Goal: Find specific page/section: Find specific page/section

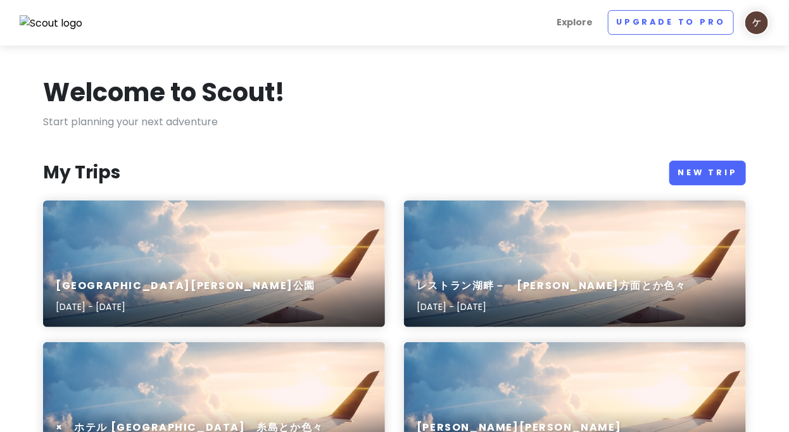
scroll to position [118, 0]
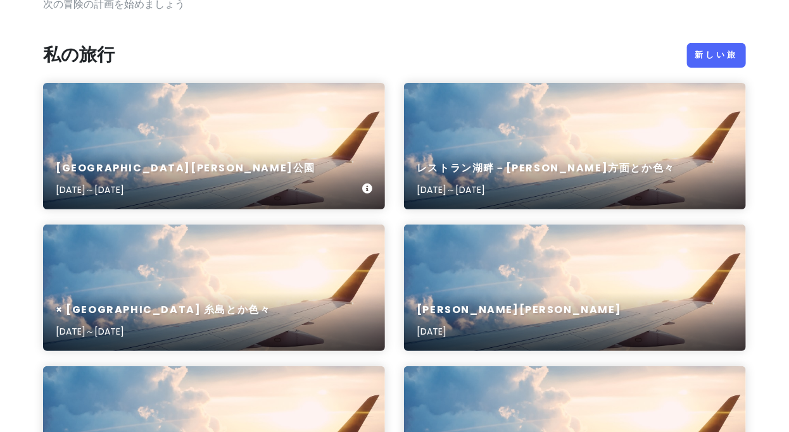
click at [256, 172] on div "[GEOGRAPHIC_DATA][PERSON_NAME][DATE]～[DATE]" at bounding box center [214, 179] width 342 height 60
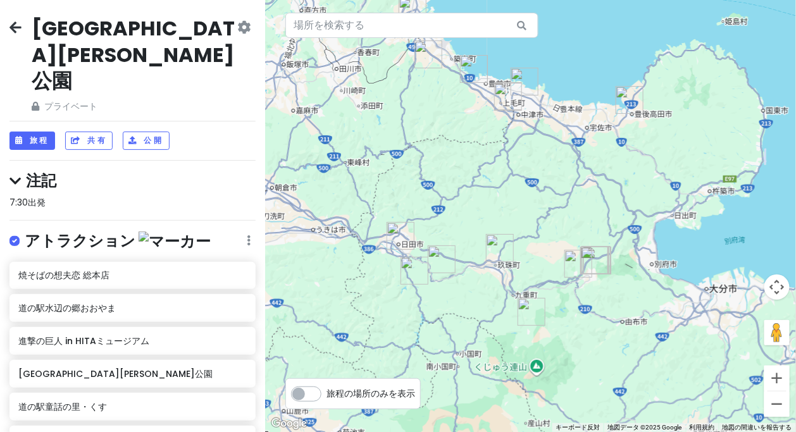
drag, startPoint x: 494, startPoint y: 206, endPoint x: 489, endPoint y: 185, distance: 21.0
click at [489, 185] on div at bounding box center [530, 216] width 531 height 432
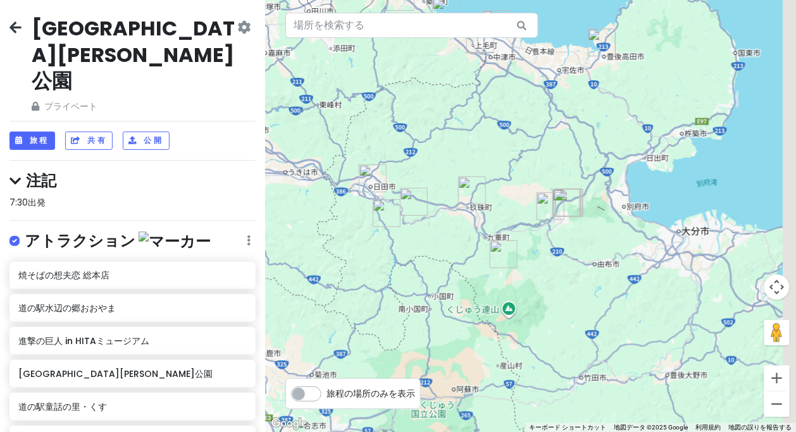
click at [542, 179] on div at bounding box center [530, 216] width 531 height 432
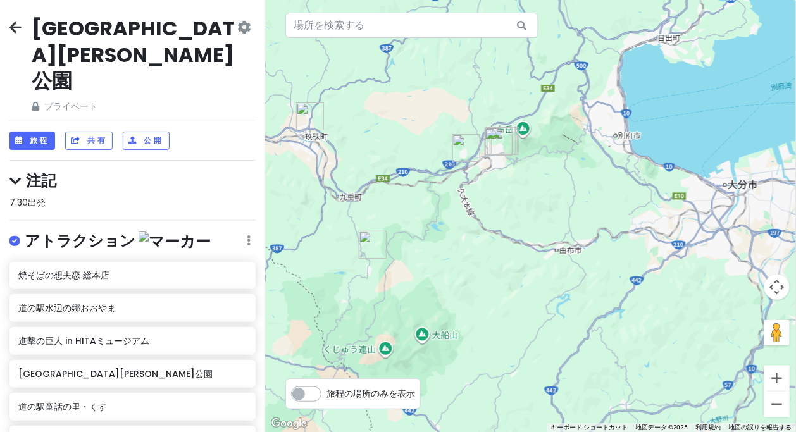
drag, startPoint x: 517, startPoint y: 202, endPoint x: 580, endPoint y: 229, distance: 68.9
click at [580, 230] on div at bounding box center [530, 216] width 531 height 432
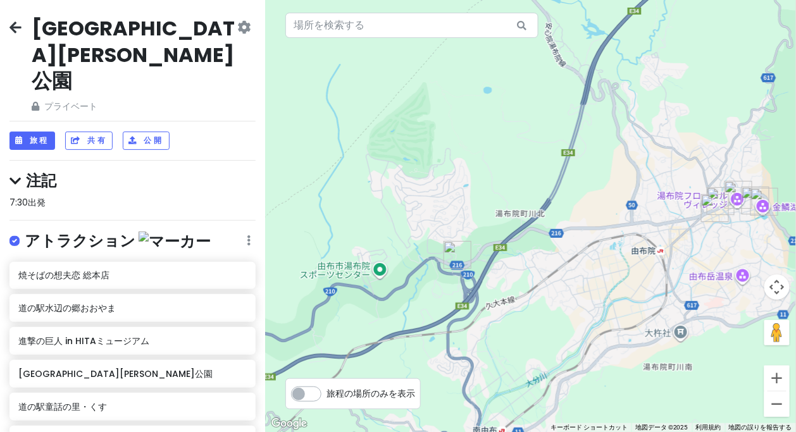
drag, startPoint x: 698, startPoint y: 188, endPoint x: 479, endPoint y: 222, distance: 221.7
click at [467, 227] on div at bounding box center [530, 216] width 531 height 432
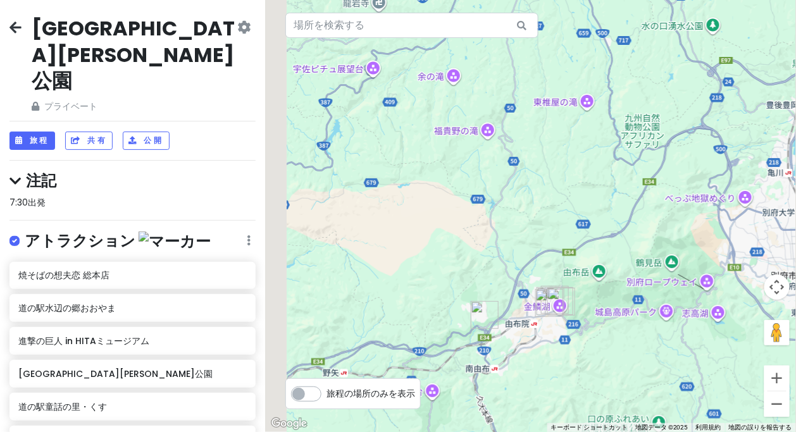
drag, startPoint x: 489, startPoint y: 199, endPoint x: 526, endPoint y: 249, distance: 62.0
click at [526, 249] on div at bounding box center [530, 216] width 531 height 432
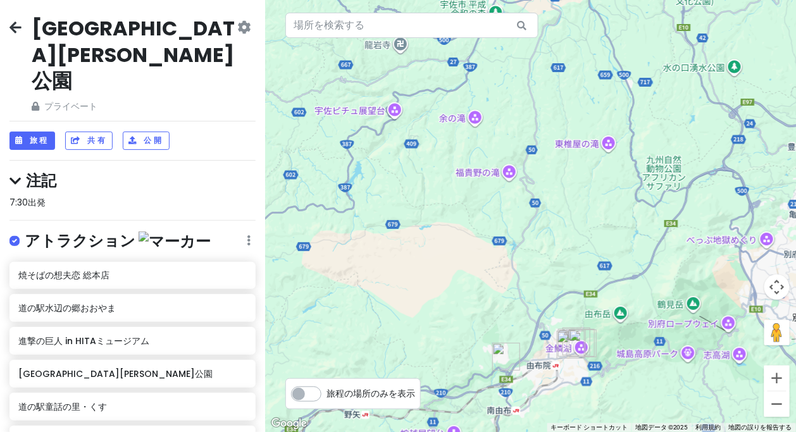
drag, startPoint x: 549, startPoint y: 194, endPoint x: 549, endPoint y: 249, distance: 54.4
click at [549, 253] on div at bounding box center [530, 216] width 531 height 432
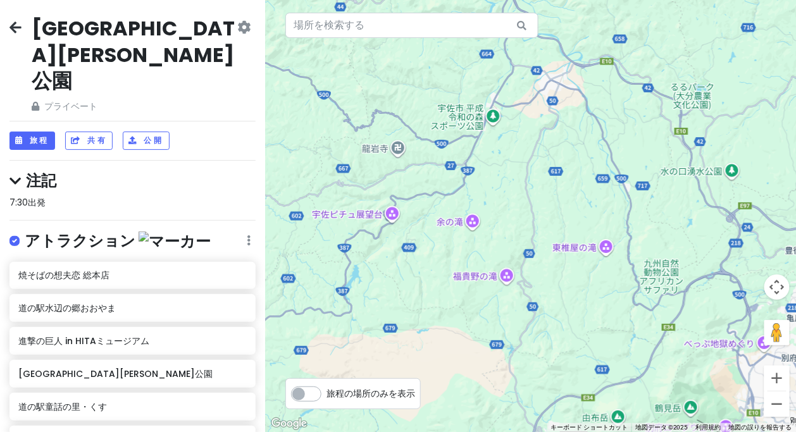
drag, startPoint x: 539, startPoint y: 126, endPoint x: 570, endPoint y: 201, distance: 80.6
click at [561, 219] on div at bounding box center [530, 216] width 531 height 432
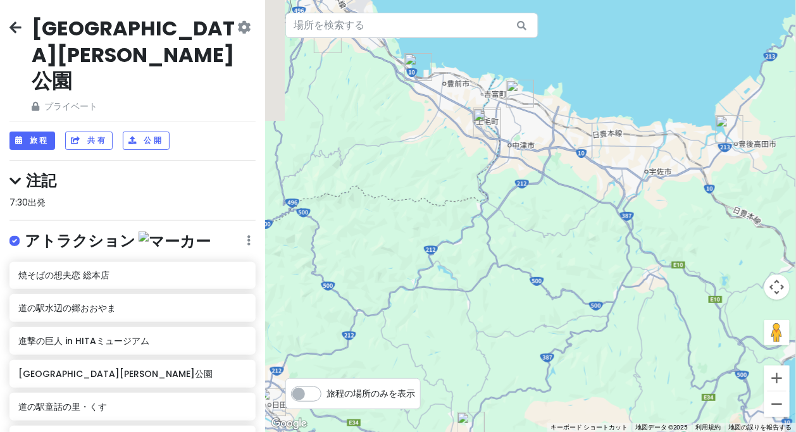
drag, startPoint x: 565, startPoint y: 231, endPoint x: 611, endPoint y: 251, distance: 50.5
click at [607, 263] on div at bounding box center [530, 216] width 531 height 432
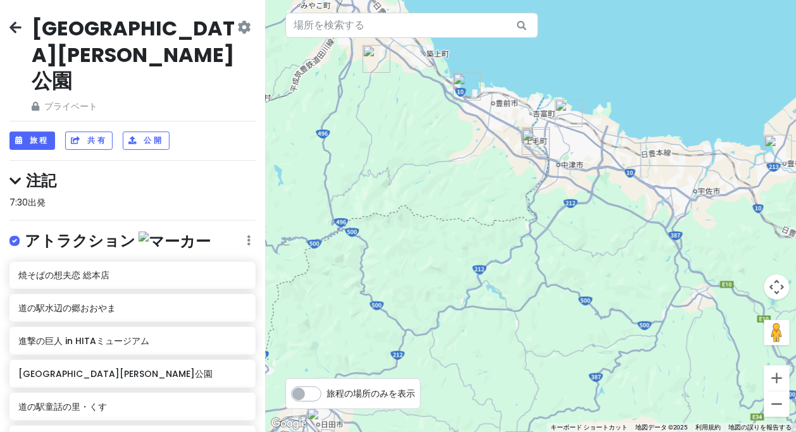
drag, startPoint x: 550, startPoint y: 223, endPoint x: 605, endPoint y: 246, distance: 59.4
click at [605, 248] on div at bounding box center [530, 216] width 531 height 432
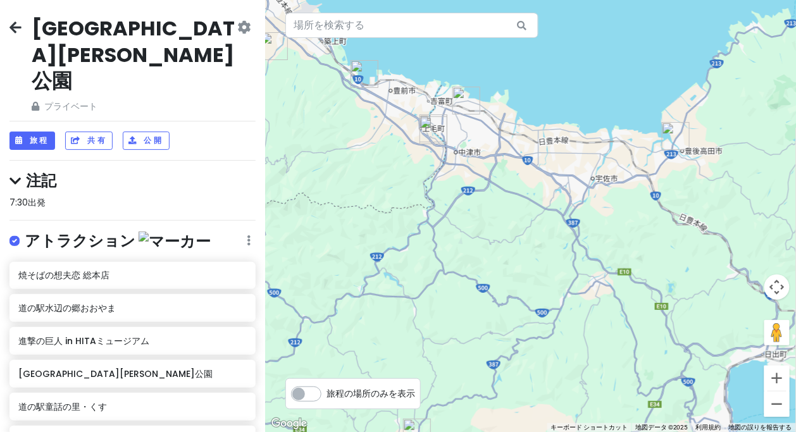
drag, startPoint x: 650, startPoint y: 242, endPoint x: 579, endPoint y: 220, distance: 74.1
click at [571, 230] on div at bounding box center [530, 216] width 531 height 432
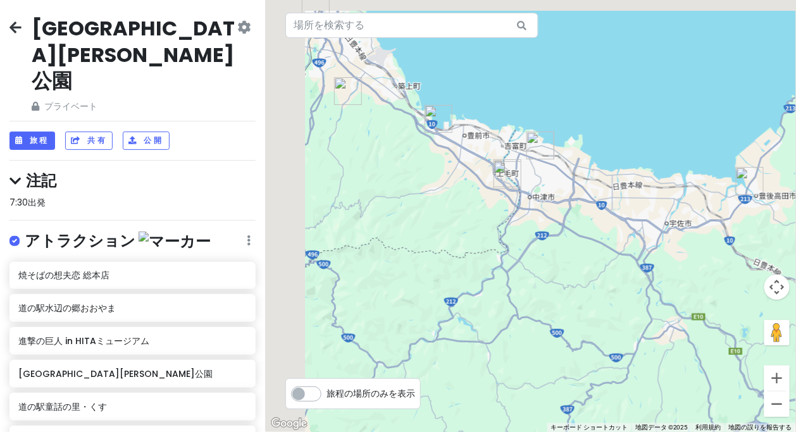
drag, startPoint x: 568, startPoint y: 238, endPoint x: 628, endPoint y: 260, distance: 64.1
click at [634, 268] on div at bounding box center [530, 216] width 531 height 432
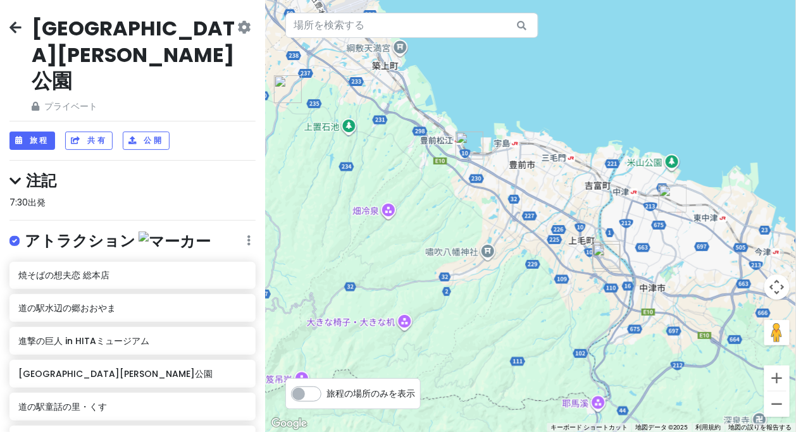
drag, startPoint x: 644, startPoint y: 282, endPoint x: 631, endPoint y: 227, distance: 57.3
click at [631, 227] on div at bounding box center [530, 216] width 531 height 432
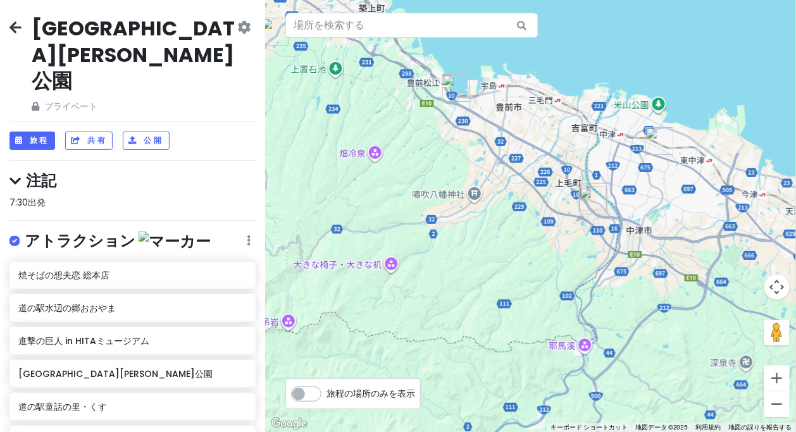
drag, startPoint x: 618, startPoint y: 218, endPoint x: 434, endPoint y: 180, distance: 187.6
click at [427, 181] on div at bounding box center [530, 216] width 531 height 432
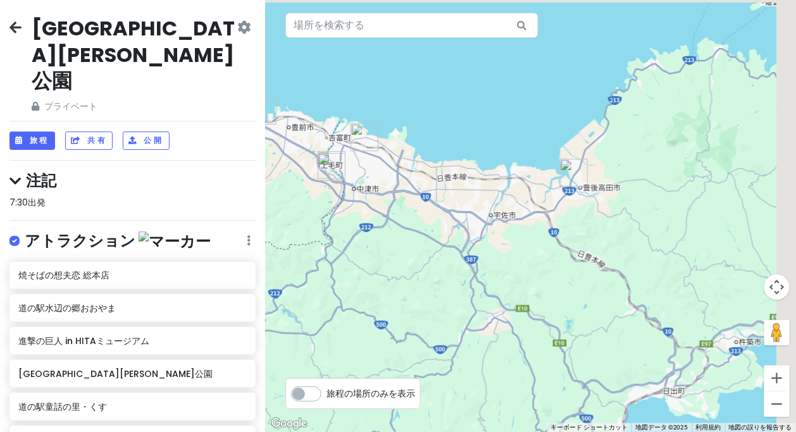
drag, startPoint x: 461, startPoint y: 197, endPoint x: 474, endPoint y: 199, distance: 12.8
click at [452, 201] on div at bounding box center [530, 216] width 531 height 432
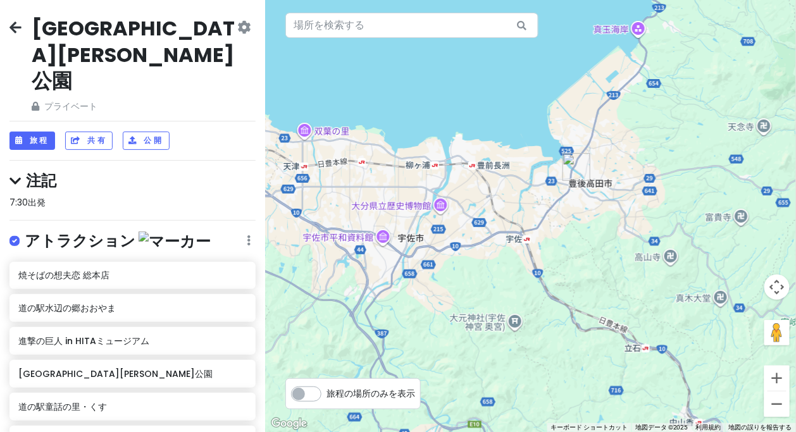
drag, startPoint x: 530, startPoint y: 217, endPoint x: 620, endPoint y: 242, distance: 94.0
click at [620, 242] on div at bounding box center [530, 216] width 531 height 432
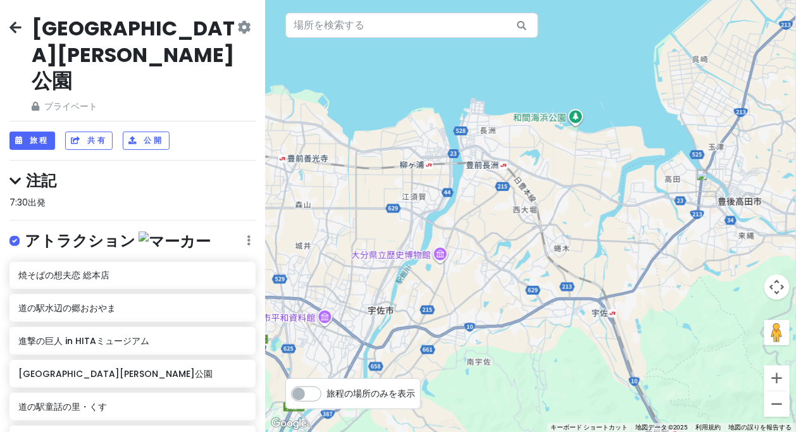
click at [576, 272] on div at bounding box center [530, 216] width 531 height 432
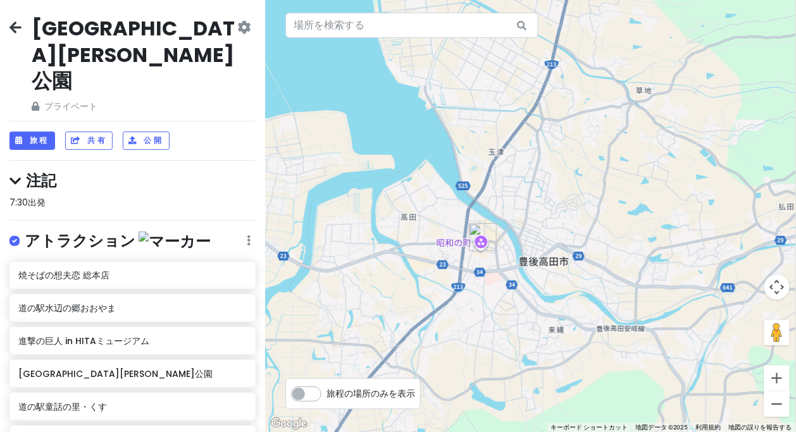
drag, startPoint x: 538, startPoint y: 227, endPoint x: 720, endPoint y: 184, distance: 187.3
click at [720, 184] on div at bounding box center [530, 216] width 531 height 432
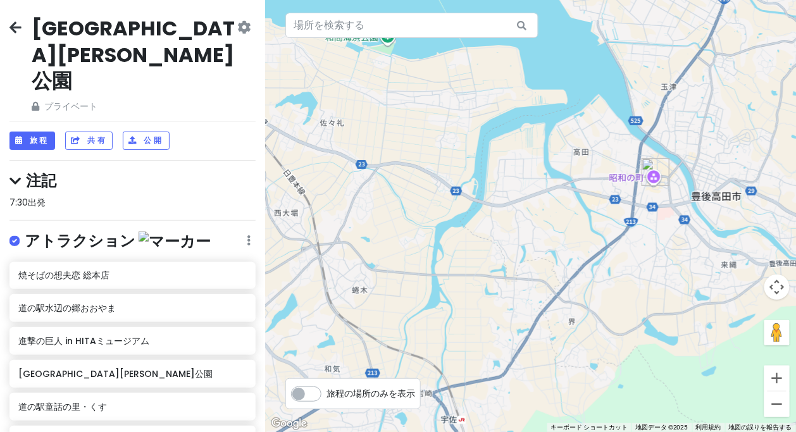
drag, startPoint x: 665, startPoint y: 254, endPoint x: 665, endPoint y: 227, distance: 27.2
click at [665, 227] on div at bounding box center [530, 216] width 531 height 432
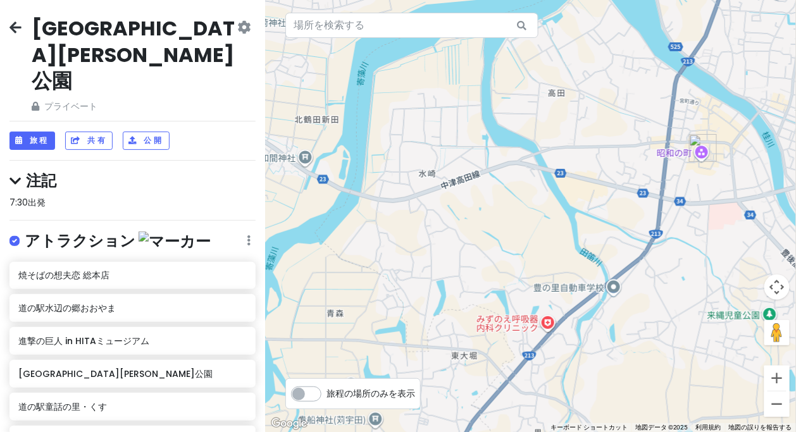
drag, startPoint x: 392, startPoint y: 234, endPoint x: 506, endPoint y: 248, distance: 114.2
click at [505, 253] on div at bounding box center [530, 216] width 531 height 432
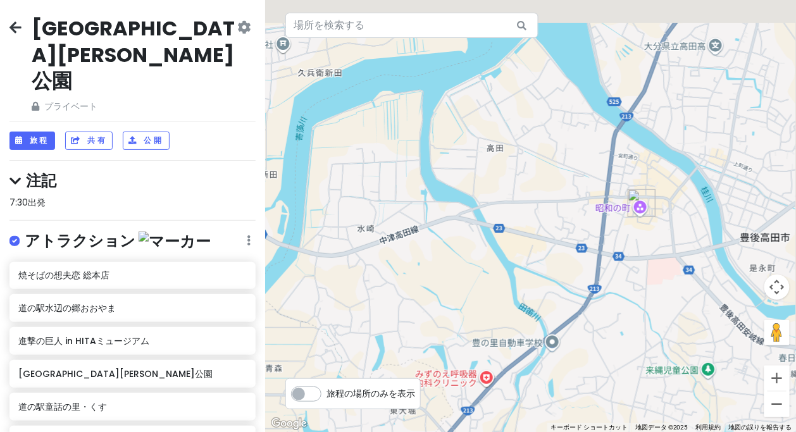
drag, startPoint x: 584, startPoint y: 226, endPoint x: 484, endPoint y: 256, distance: 104.5
click at [484, 256] on div at bounding box center [530, 216] width 531 height 432
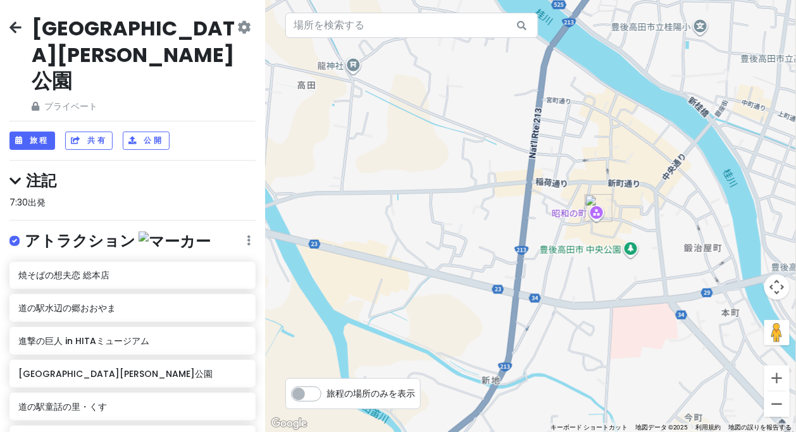
drag, startPoint x: 579, startPoint y: 272, endPoint x: 587, endPoint y: 266, distance: 10.2
click at [567, 274] on div at bounding box center [530, 216] width 531 height 432
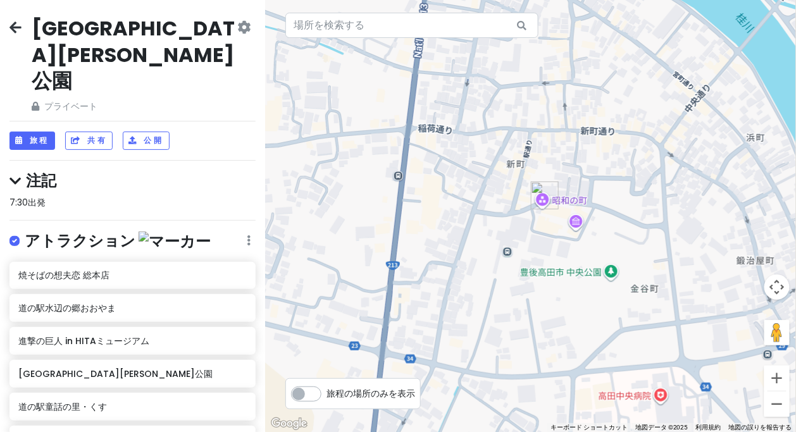
drag, startPoint x: 564, startPoint y: 256, endPoint x: 599, endPoint y: 267, distance: 36.6
click at [593, 273] on div at bounding box center [530, 216] width 531 height 432
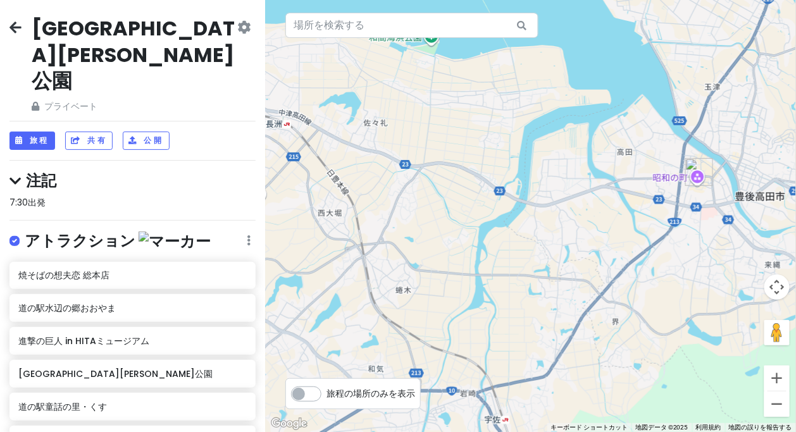
drag, startPoint x: 482, startPoint y: 278, endPoint x: 629, endPoint y: 244, distance: 150.0
click at [629, 244] on div at bounding box center [530, 216] width 531 height 432
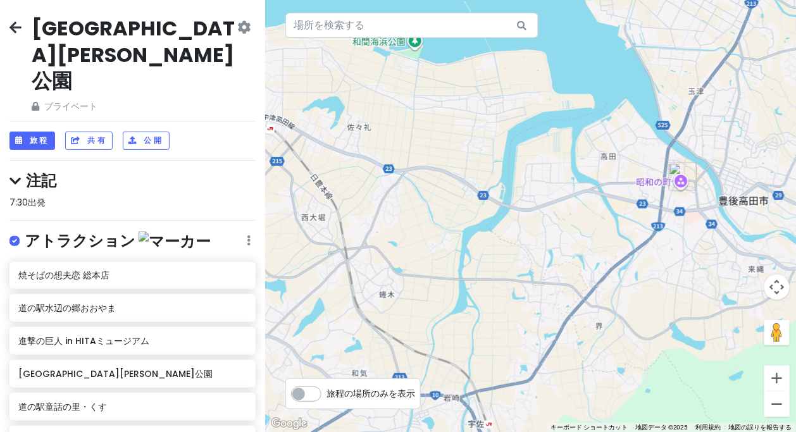
drag, startPoint x: 548, startPoint y: 234, endPoint x: 580, endPoint y: 231, distance: 31.8
click at [534, 237] on div at bounding box center [530, 216] width 531 height 432
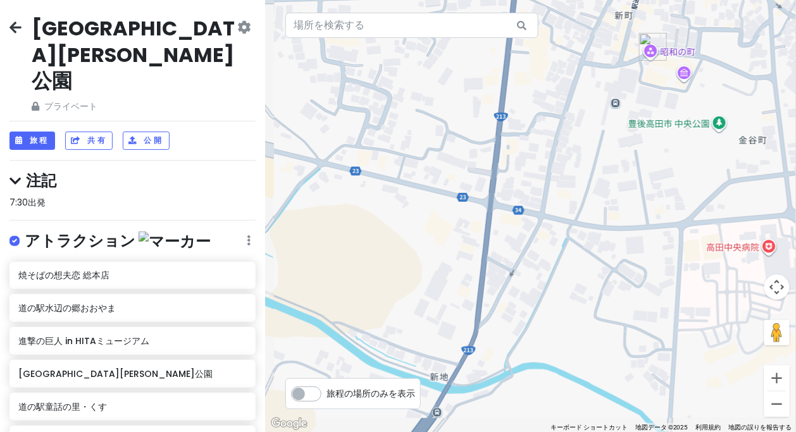
drag, startPoint x: 631, startPoint y: 168, endPoint x: 620, endPoint y: 218, distance: 51.2
click at [603, 230] on div at bounding box center [530, 216] width 531 height 432
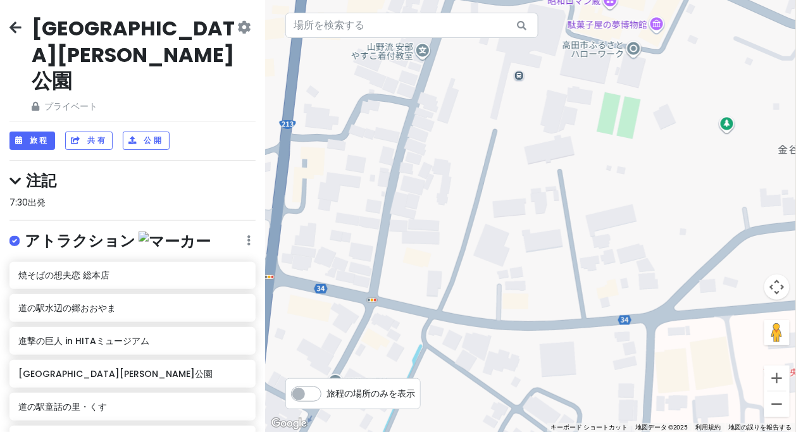
drag, startPoint x: 646, startPoint y: 88, endPoint x: 631, endPoint y: 163, distance: 76.7
click at [631, 163] on div at bounding box center [530, 216] width 531 height 432
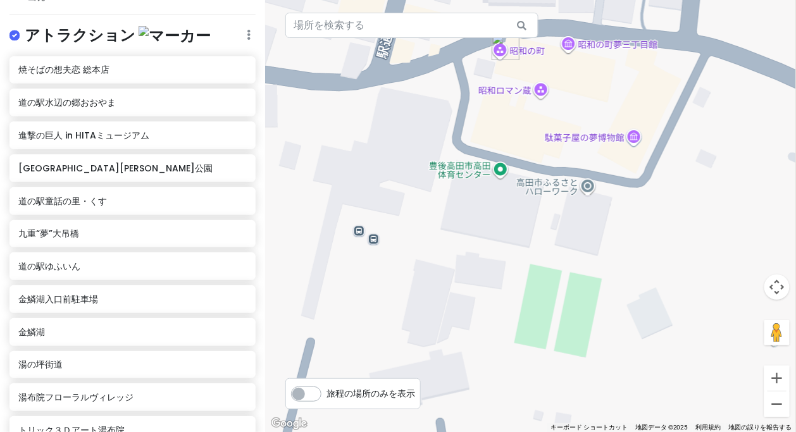
scroll to position [236, 0]
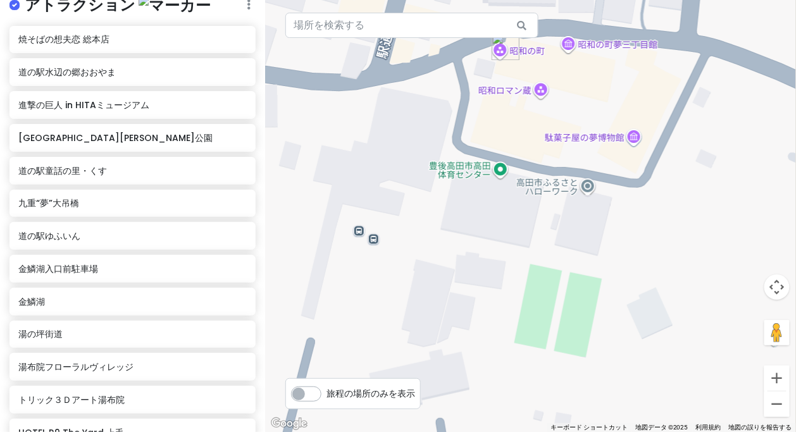
drag, startPoint x: 320, startPoint y: 219, endPoint x: 458, endPoint y: 217, distance: 138.6
click at [454, 218] on div at bounding box center [530, 216] width 531 height 432
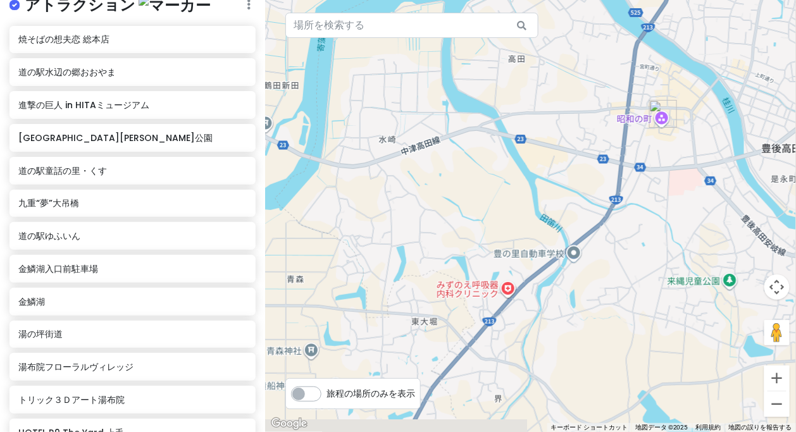
drag, startPoint x: 384, startPoint y: 227, endPoint x: 563, endPoint y: 147, distance: 196.1
click at [563, 147] on div at bounding box center [530, 216] width 531 height 432
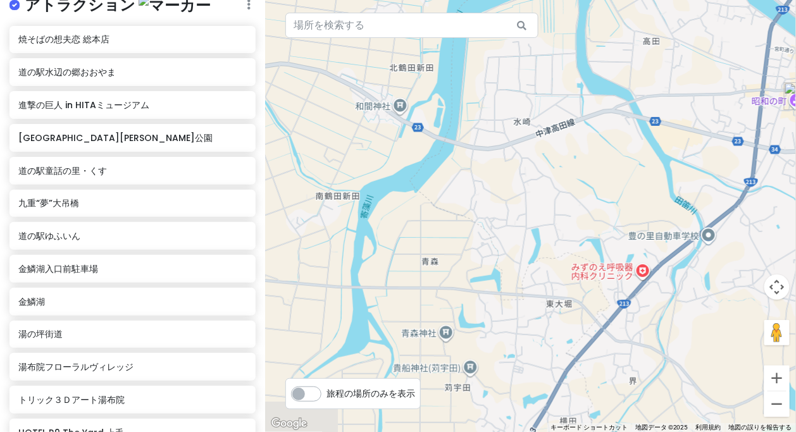
drag, startPoint x: 493, startPoint y: 184, endPoint x: 628, endPoint y: 166, distance: 136.0
click at [628, 166] on div at bounding box center [530, 216] width 531 height 432
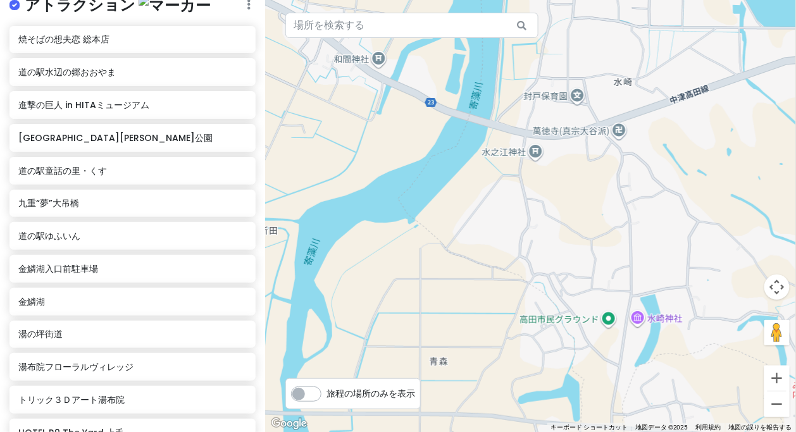
drag, startPoint x: 571, startPoint y: 166, endPoint x: 661, endPoint y: 130, distance: 97.4
click at [671, 134] on div at bounding box center [530, 216] width 531 height 432
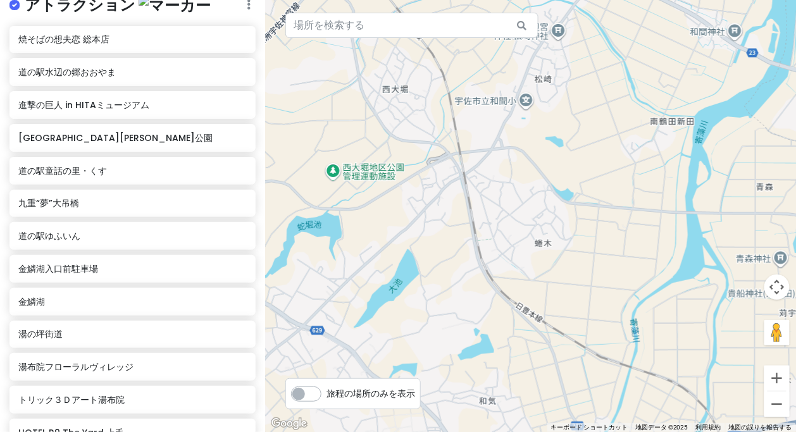
drag, startPoint x: 635, startPoint y: 184, endPoint x: 670, endPoint y: 192, distance: 35.6
click at [670, 196] on div at bounding box center [530, 216] width 531 height 432
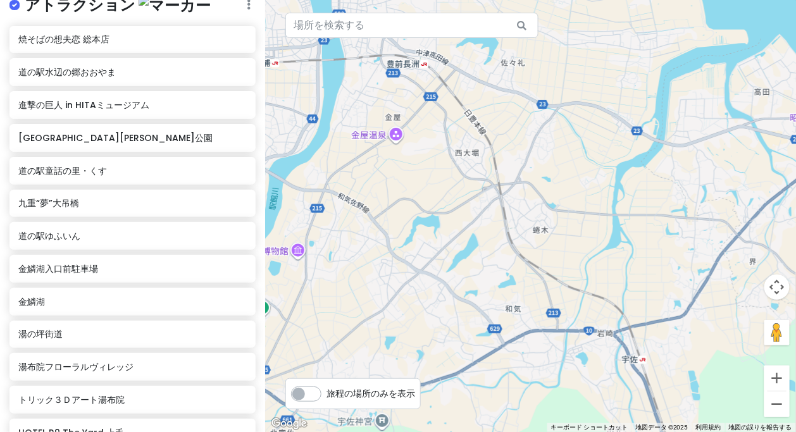
drag, startPoint x: 615, startPoint y: 170, endPoint x: 410, endPoint y: 203, distance: 208.4
click at [407, 203] on div at bounding box center [530, 216] width 531 height 432
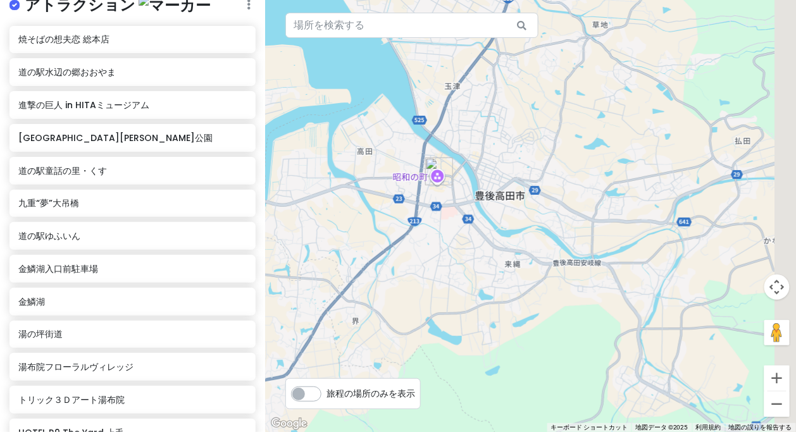
drag, startPoint x: 513, startPoint y: 176, endPoint x: 423, endPoint y: 208, distance: 94.7
click at [329, 205] on div at bounding box center [530, 216] width 531 height 432
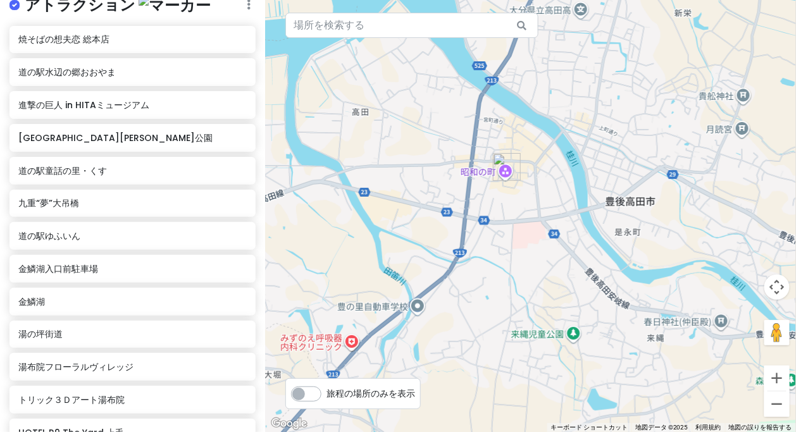
drag, startPoint x: 570, startPoint y: 197, endPoint x: 485, endPoint y: 179, distance: 87.4
click at [485, 179] on div at bounding box center [530, 216] width 531 height 432
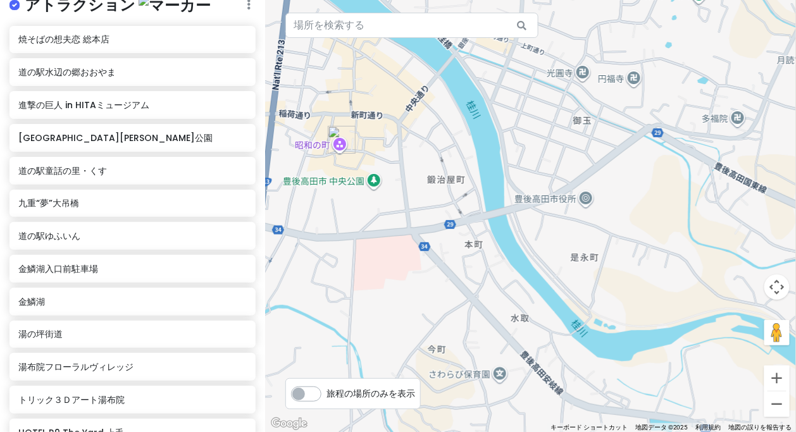
drag, startPoint x: 383, startPoint y: 233, endPoint x: 584, endPoint y: 197, distance: 204.4
click at [584, 197] on div at bounding box center [530, 216] width 531 height 432
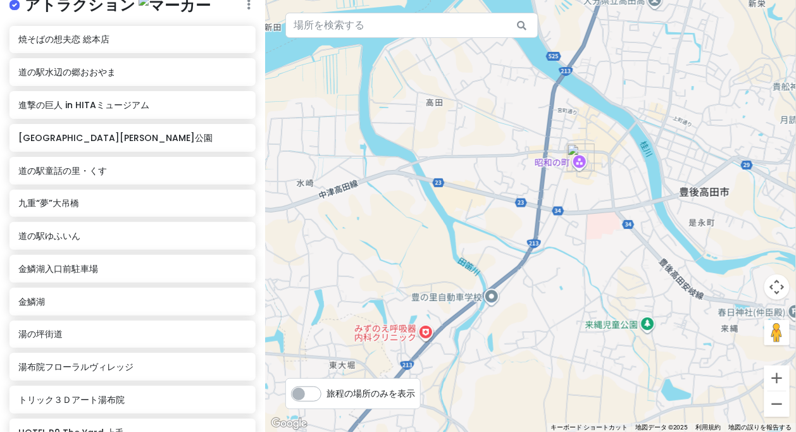
drag, startPoint x: 574, startPoint y: 327, endPoint x: 637, endPoint y: 204, distance: 138.4
click at [637, 204] on div at bounding box center [530, 216] width 531 height 432
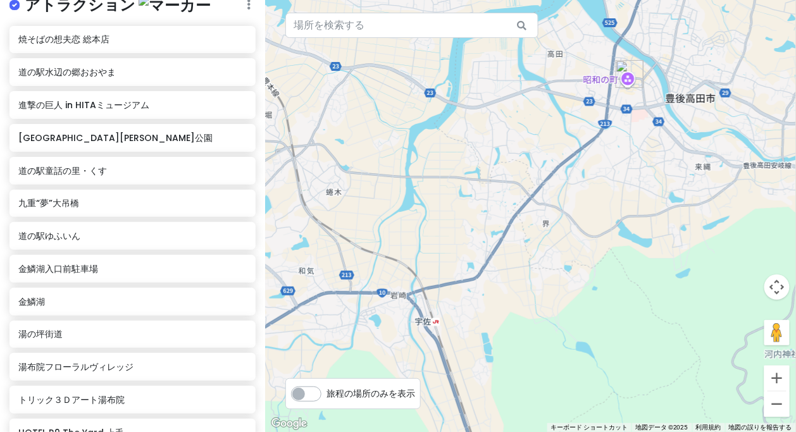
drag, startPoint x: 568, startPoint y: 318, endPoint x: 656, endPoint y: 213, distance: 137.1
click at [672, 211] on div at bounding box center [530, 216] width 531 height 432
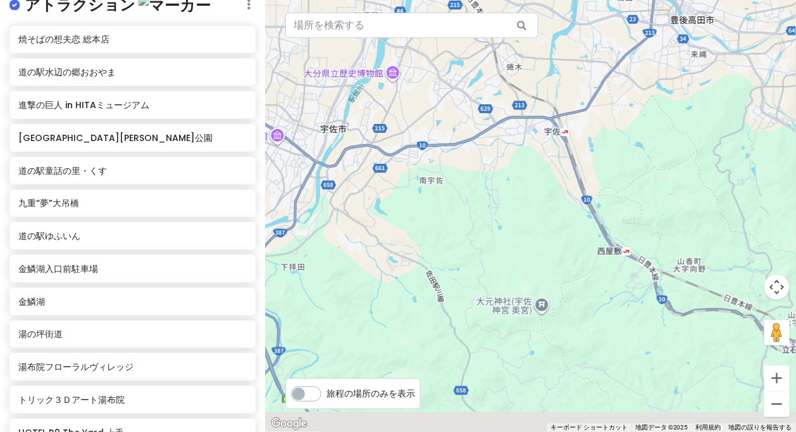
drag, startPoint x: 613, startPoint y: 241, endPoint x: 601, endPoint y: 194, distance: 48.4
click at [601, 194] on div at bounding box center [530, 216] width 531 height 432
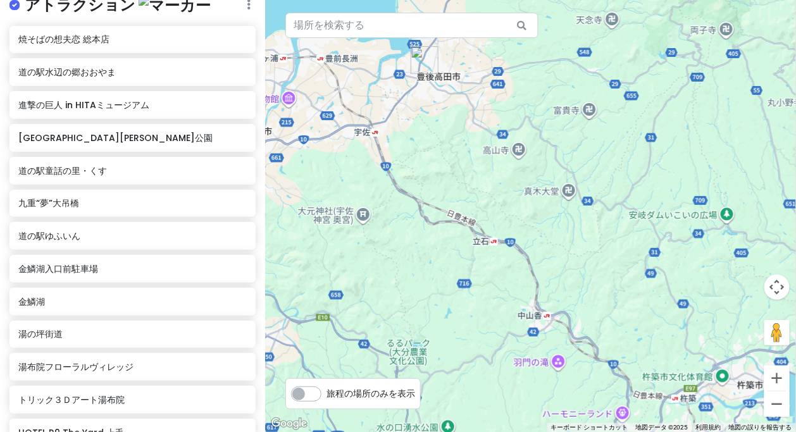
drag, startPoint x: 586, startPoint y: 251, endPoint x: 378, endPoint y: 225, distance: 209.2
click at [378, 225] on div at bounding box center [530, 216] width 531 height 432
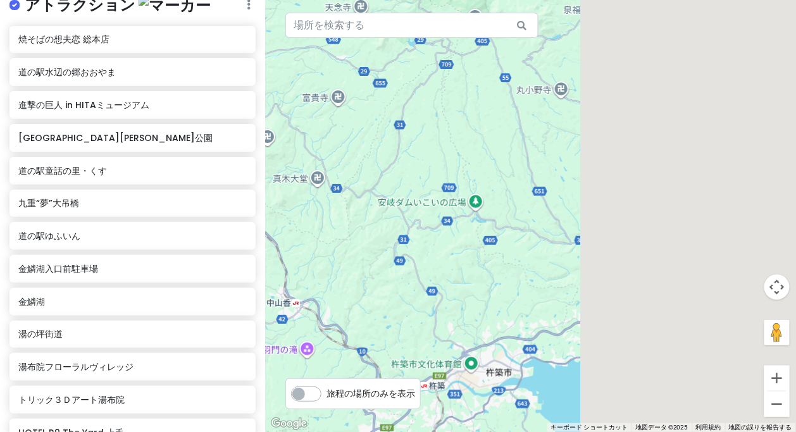
click at [373, 216] on div at bounding box center [530, 216] width 531 height 432
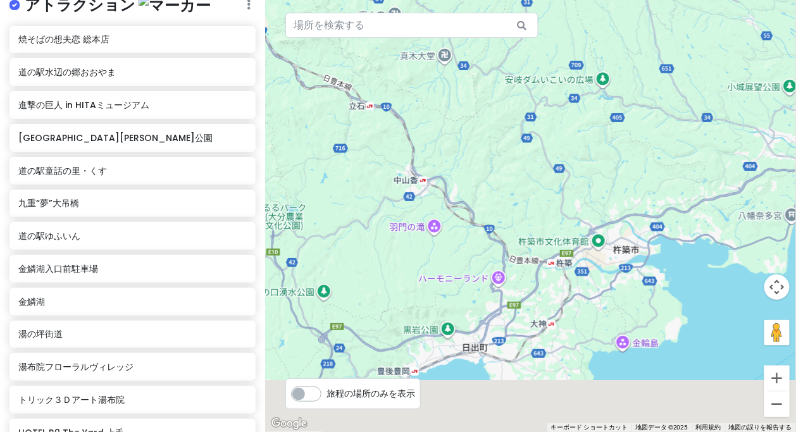
drag, startPoint x: 395, startPoint y: 282, endPoint x: 523, endPoint y: 160, distance: 176.8
click at [523, 160] on div at bounding box center [530, 216] width 531 height 432
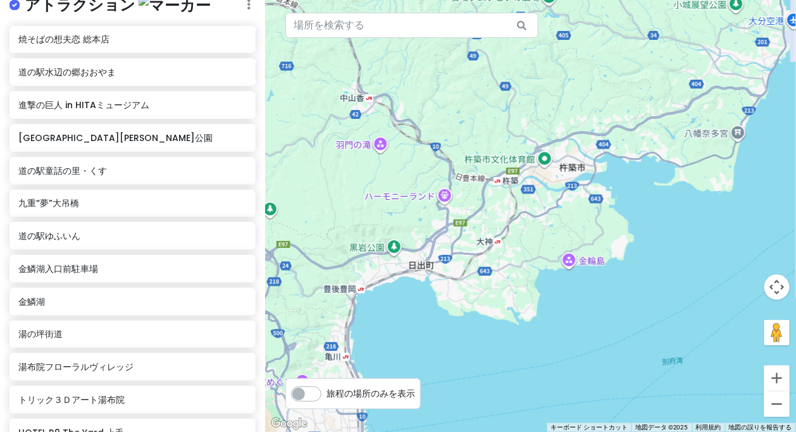
drag, startPoint x: 511, startPoint y: 202, endPoint x: 458, endPoint y: 118, distance: 99.6
click at [458, 118] on div at bounding box center [530, 216] width 531 height 432
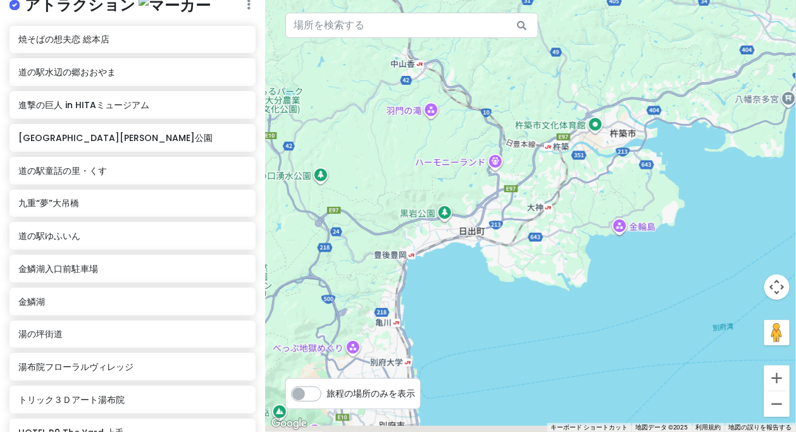
drag, startPoint x: 421, startPoint y: 180, endPoint x: 477, endPoint y: 146, distance: 65.4
click at [479, 146] on div at bounding box center [530, 216] width 531 height 432
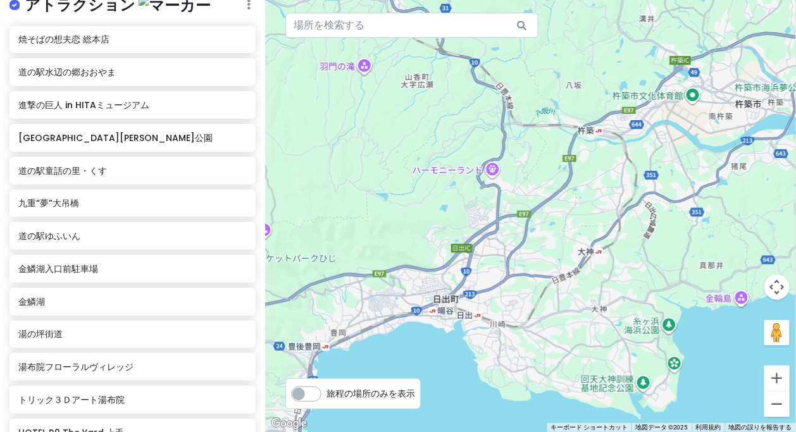
click at [555, 179] on div at bounding box center [530, 216] width 531 height 432
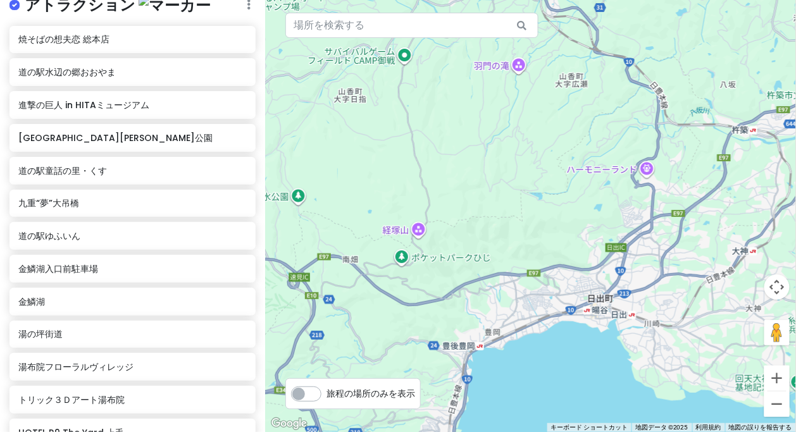
drag, startPoint x: 426, startPoint y: 195, endPoint x: 567, endPoint y: 194, distance: 141.2
click at [567, 194] on div at bounding box center [530, 216] width 531 height 432
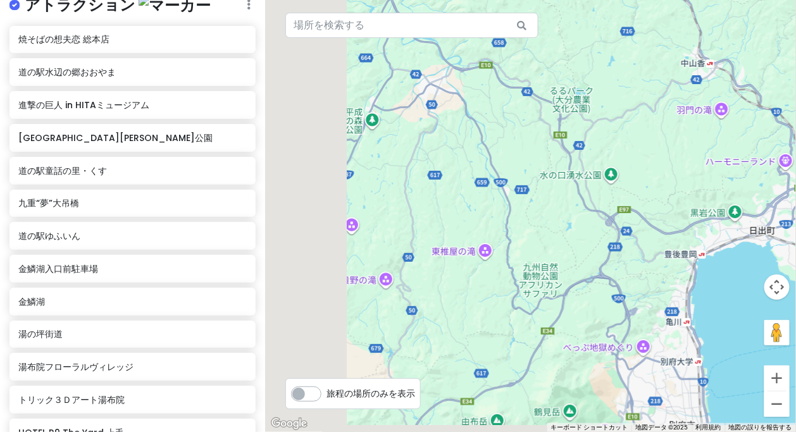
drag, startPoint x: 460, startPoint y: 194, endPoint x: 630, endPoint y: 183, distance: 170.0
click at [646, 182] on div at bounding box center [530, 216] width 531 height 432
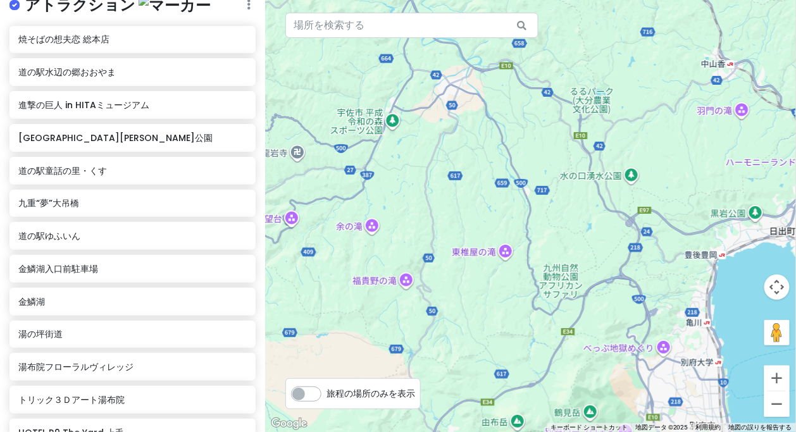
drag, startPoint x: 442, startPoint y: 182, endPoint x: 574, endPoint y: 194, distance: 132.2
click at [574, 194] on div at bounding box center [530, 216] width 531 height 432
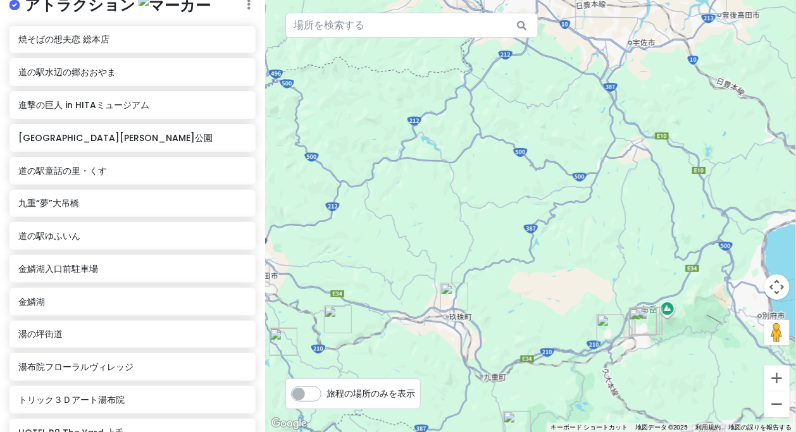
drag, startPoint x: 579, startPoint y: 266, endPoint x: 565, endPoint y: 177, distance: 89.8
click at [565, 177] on div at bounding box center [530, 216] width 531 height 432
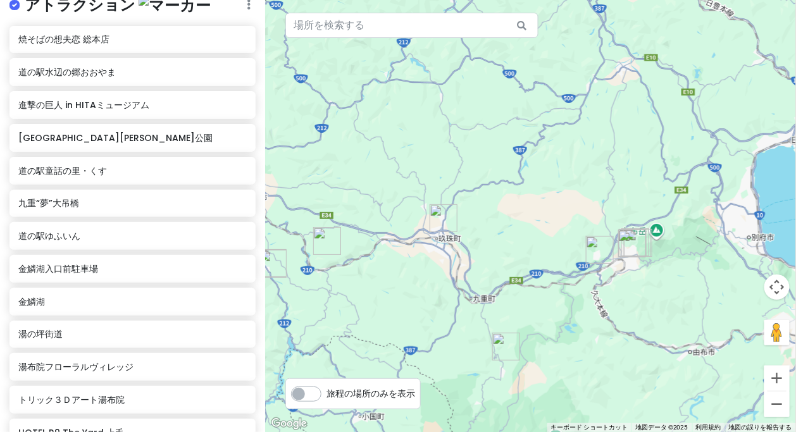
drag, startPoint x: 570, startPoint y: 177, endPoint x: 649, endPoint y: 266, distance: 119.8
click at [648, 273] on div at bounding box center [530, 216] width 531 height 432
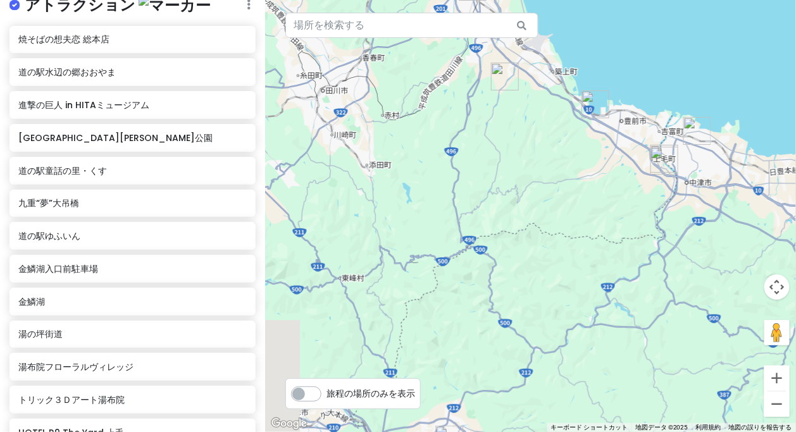
drag, startPoint x: 542, startPoint y: 192, endPoint x: 581, endPoint y: 246, distance: 66.2
click at [581, 246] on div at bounding box center [530, 216] width 531 height 432
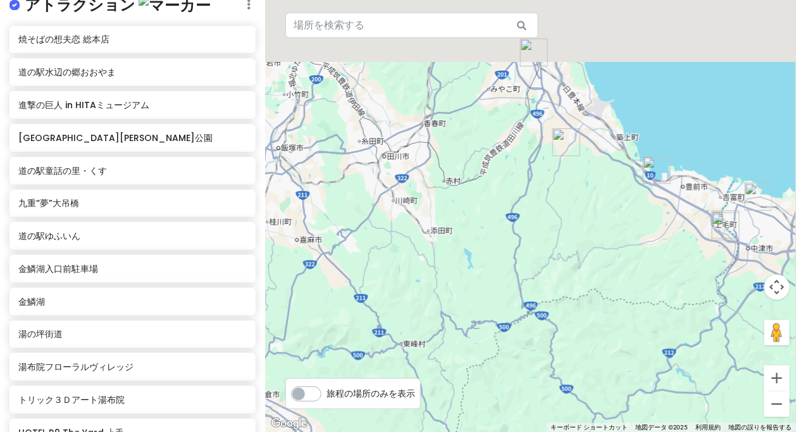
click at [636, 272] on div at bounding box center [530, 216] width 531 height 432
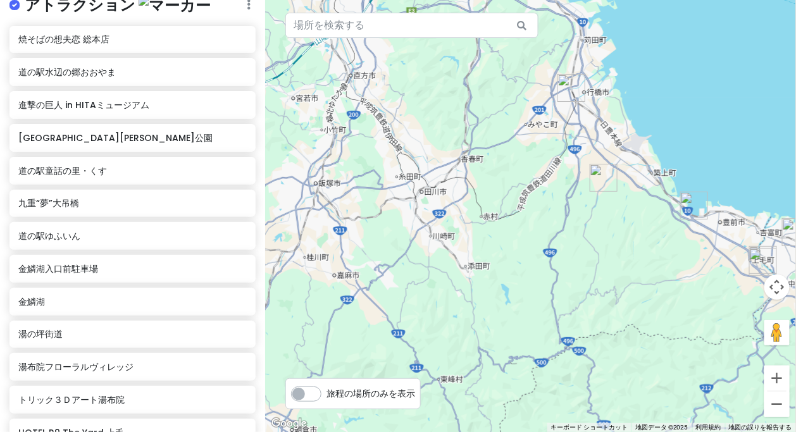
click at [52, 225] on div "焼そばの想夫恋 総本店 道の駅水辺の郷おおやま 進撃の巨人 in [GEOGRAPHIC_DATA][PERSON_NAME]の駅童話の里・くす 九重“夢”[…" at bounding box center [132, 360] width 265 height 668
click at [63, 230] on font "道の駅ゆふいん" at bounding box center [49, 236] width 62 height 13
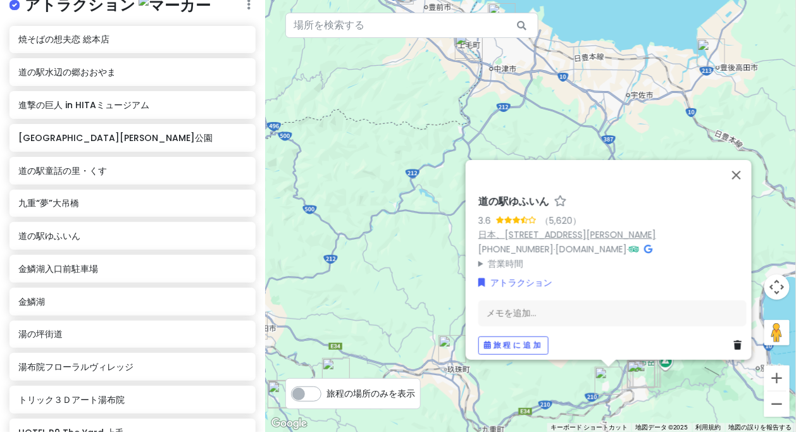
click at [589, 232] on font "日本、[STREET_ADDRESS][PERSON_NAME]" at bounding box center [568, 235] width 178 height 13
